Goal: Find specific page/section: Find specific page/section

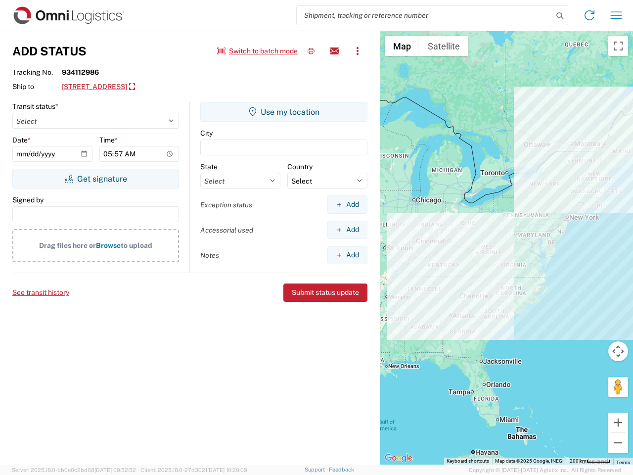
click at [425, 15] on input "search" at bounding box center [425, 15] width 256 height 19
click at [560, 16] on icon at bounding box center [560, 16] width 14 height 14
click at [590, 15] on icon at bounding box center [590, 15] width 16 height 16
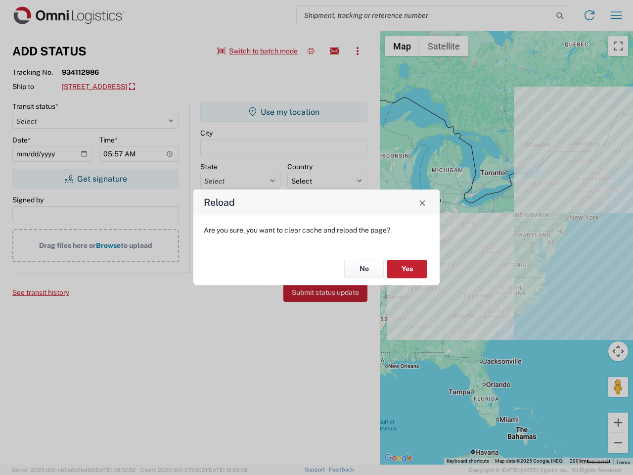
click at [616, 15] on div "Reload Are you sure, you want to clear cache and reload the page? No Yes" at bounding box center [316, 237] width 633 height 475
click at [258, 51] on div "Reload Are you sure, you want to clear cache and reload the page? No Yes" at bounding box center [316, 237] width 633 height 475
click at [311, 51] on div "Reload Are you sure, you want to clear cache and reload the page? No Yes" at bounding box center [316, 237] width 633 height 475
click at [334, 51] on div "Reload Are you sure, you want to clear cache and reload the page? No Yes" at bounding box center [316, 237] width 633 height 475
click at [358, 51] on div "Reload Are you sure, you want to clear cache and reload the page? No Yes" at bounding box center [316, 237] width 633 height 475
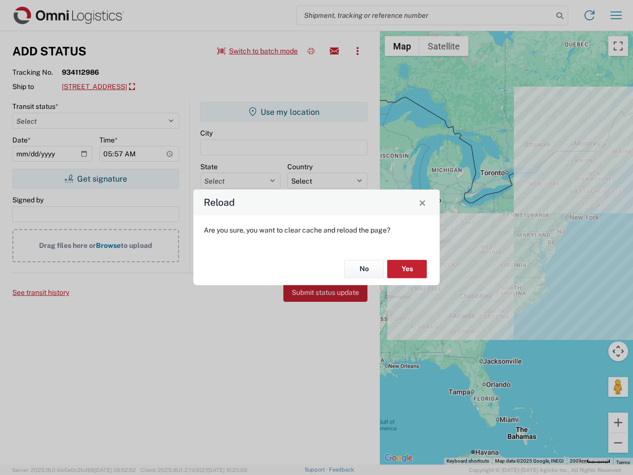
click at [139, 87] on div "Reload Are you sure, you want to clear cache and reload the page? No Yes" at bounding box center [316, 237] width 633 height 475
click at [95, 179] on div "Reload Are you sure, you want to clear cache and reload the page? No Yes" at bounding box center [316, 237] width 633 height 475
